Goal: Obtain resource: Obtain resource

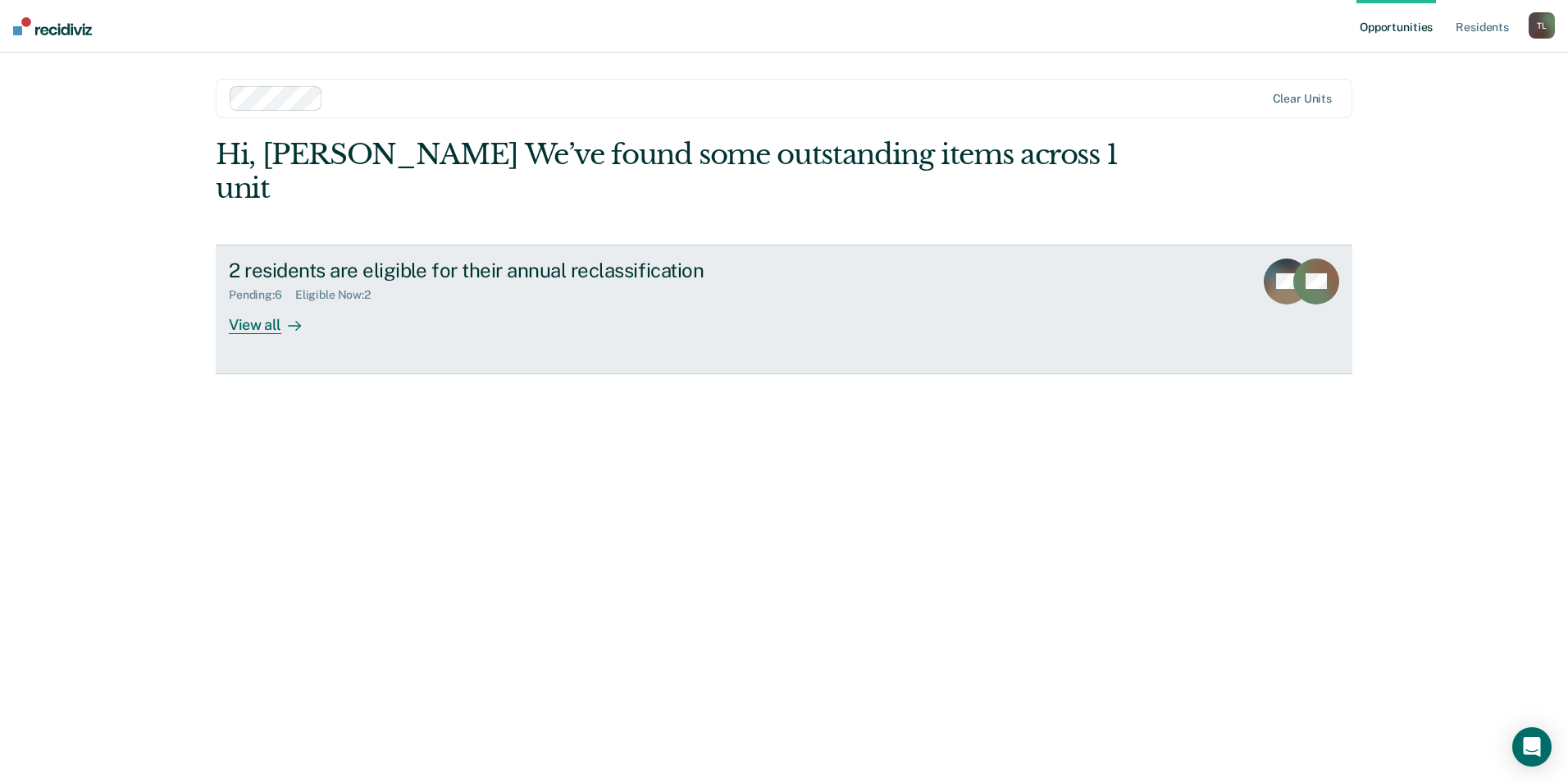
click at [270, 302] on div "View all" at bounding box center [274, 317] width 92 height 32
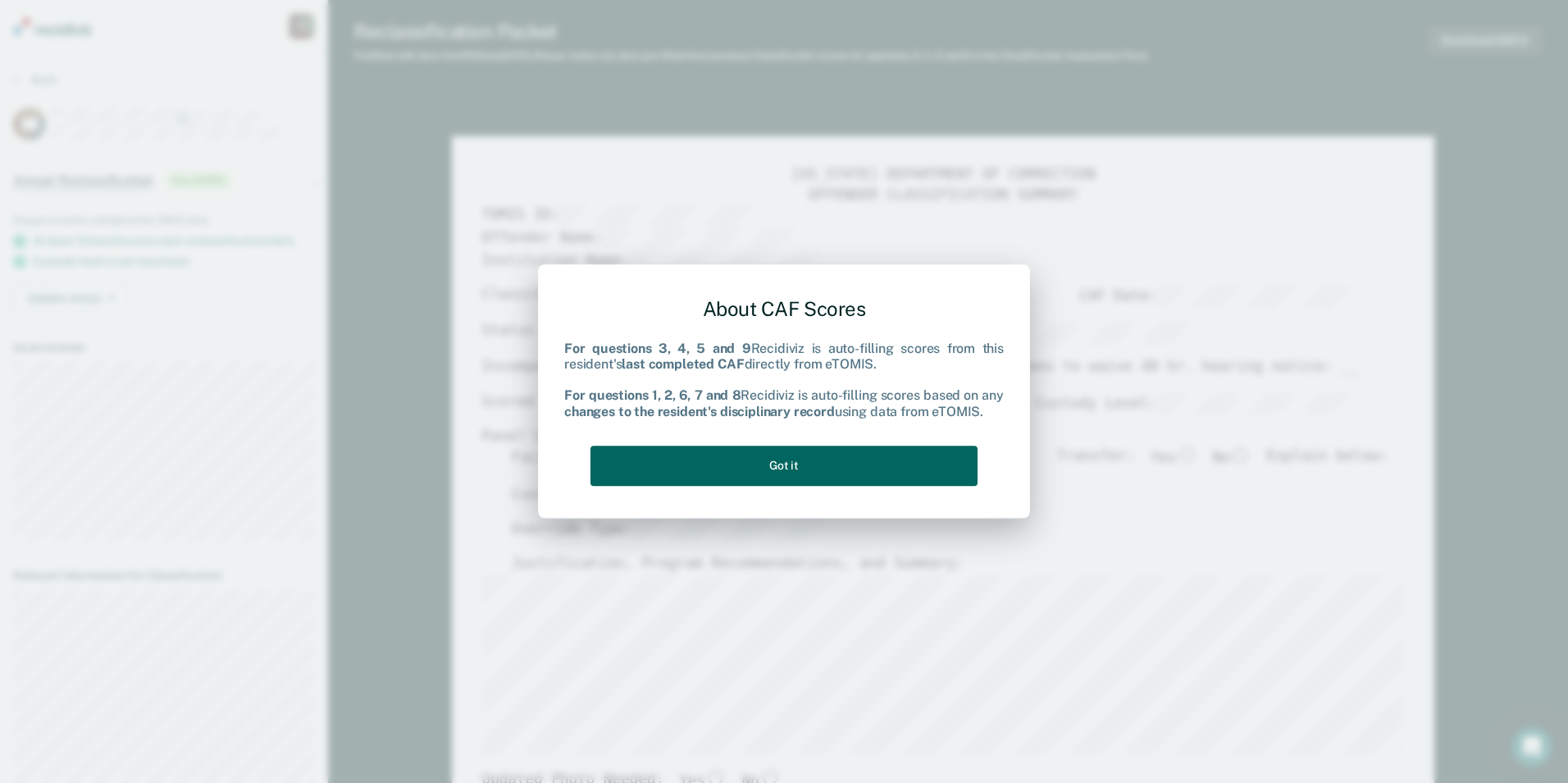
click at [785, 458] on button "Got it" at bounding box center [784, 465] width 387 height 41
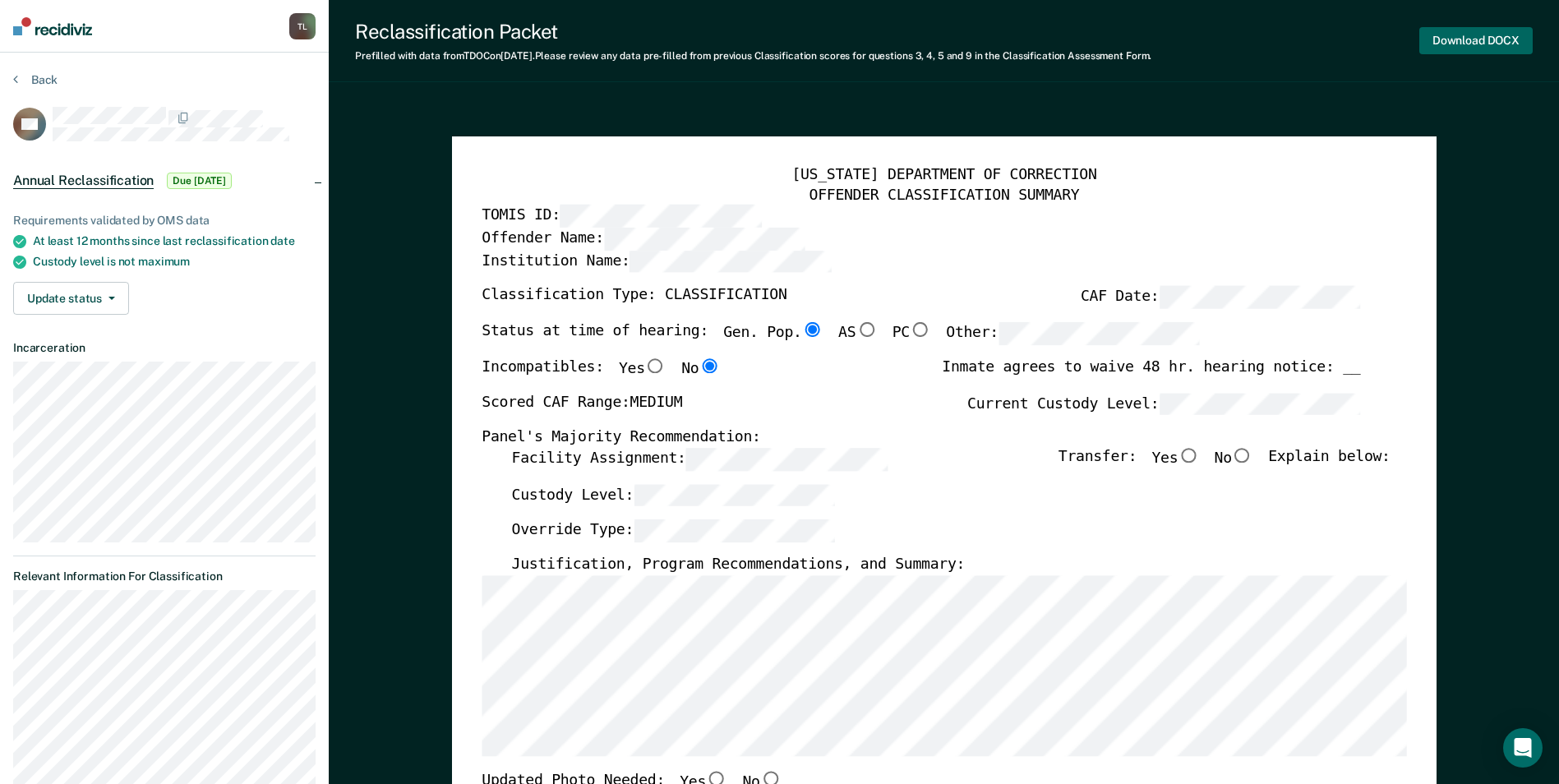
click at [1458, 37] on button "Download DOCX" at bounding box center [1476, 41] width 113 height 27
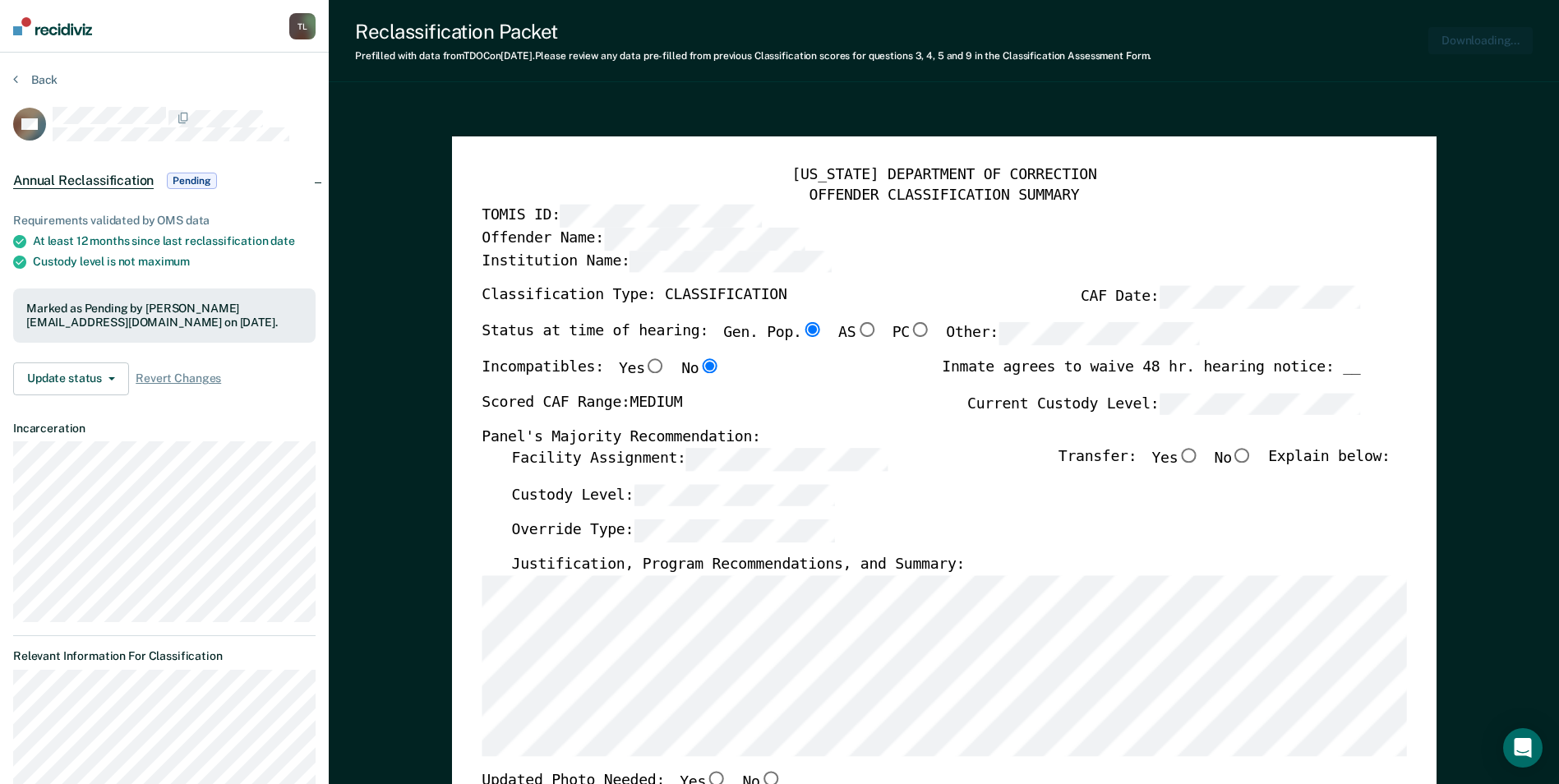
type textarea "x"
